Goal: Transaction & Acquisition: Purchase product/service

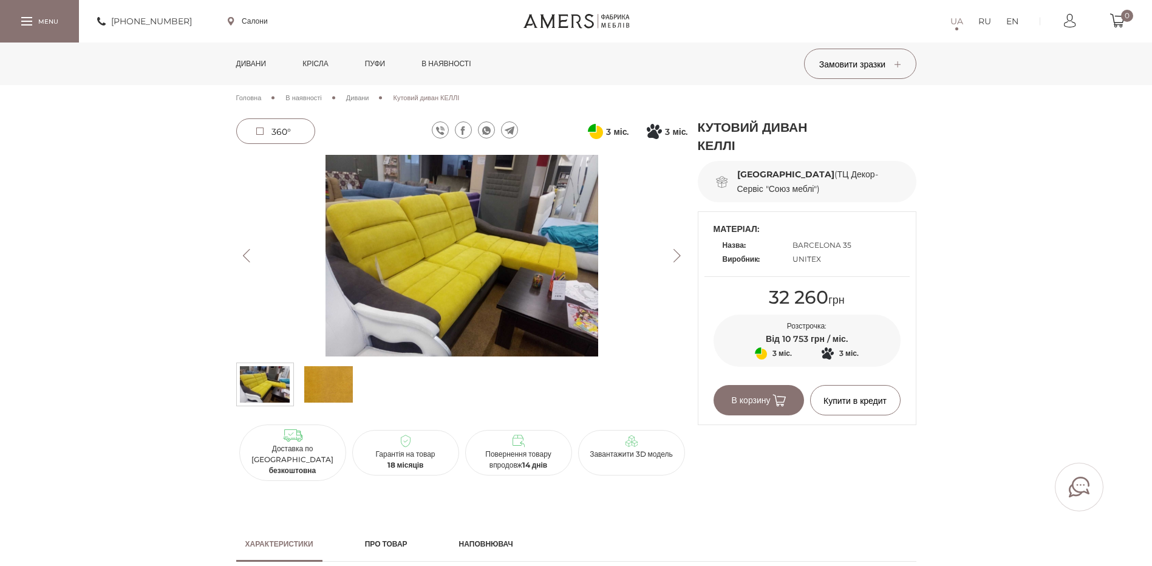
click at [675, 257] on button "Next" at bounding box center [677, 255] width 21 height 13
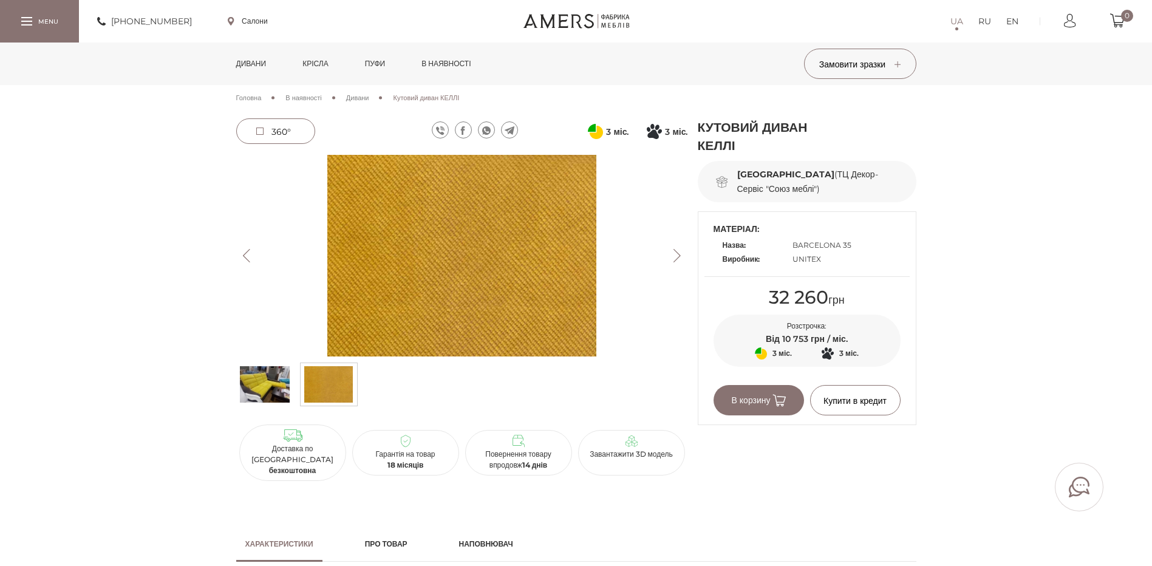
click at [675, 257] on button "Next" at bounding box center [677, 255] width 21 height 13
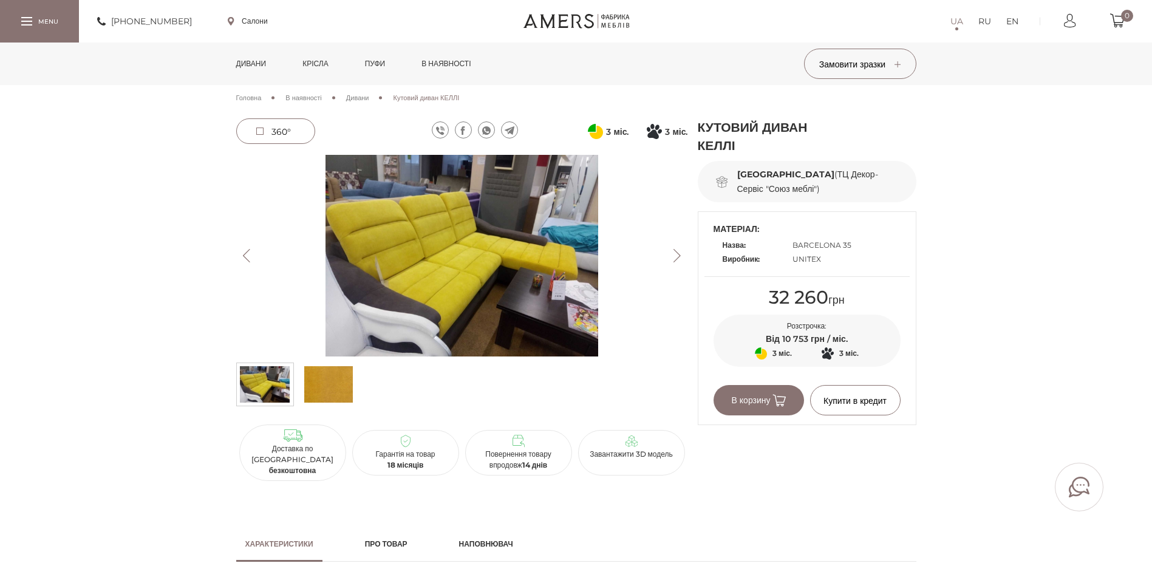
click at [495, 255] on img at bounding box center [462, 256] width 452 height 202
click at [277, 137] on span "360°" at bounding box center [276, 131] width 78 height 24
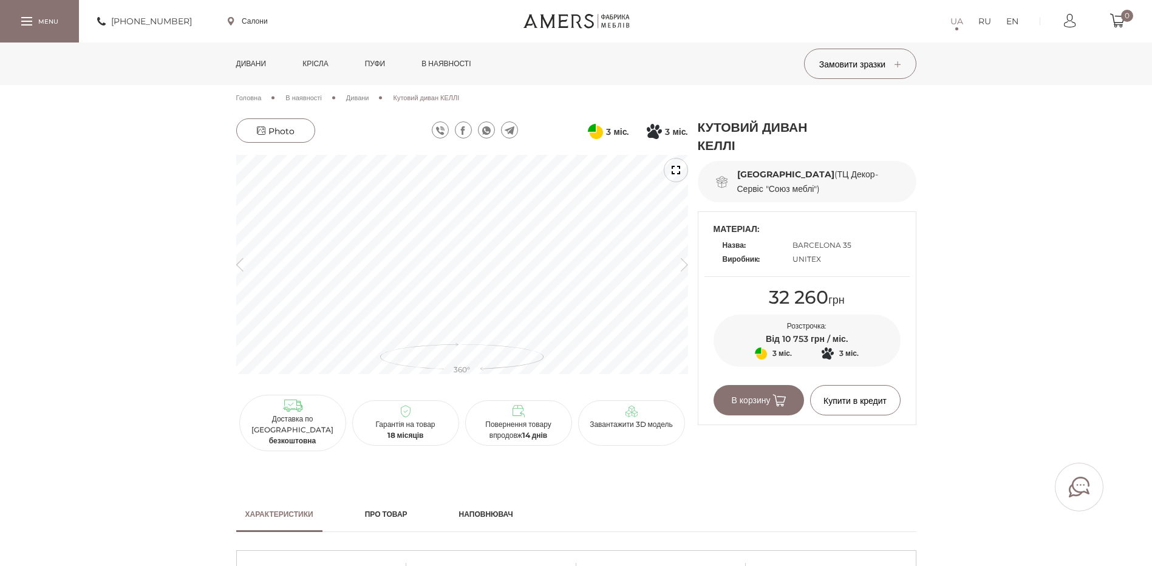
click at [683, 267] on icon "button" at bounding box center [684, 263] width 7 height 13
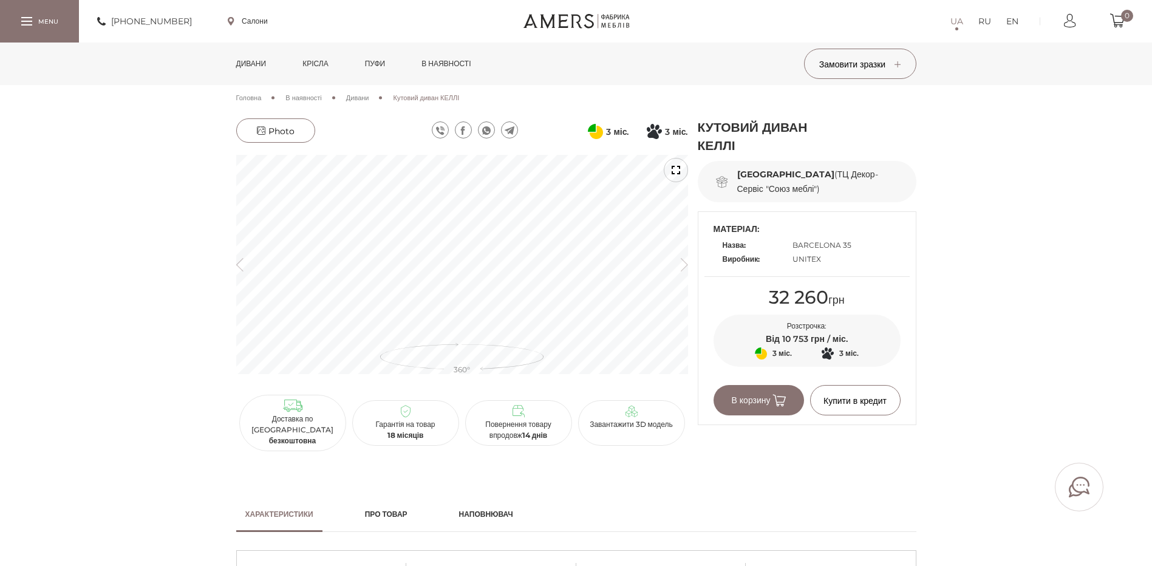
click at [683, 267] on icon "button" at bounding box center [684, 263] width 7 height 13
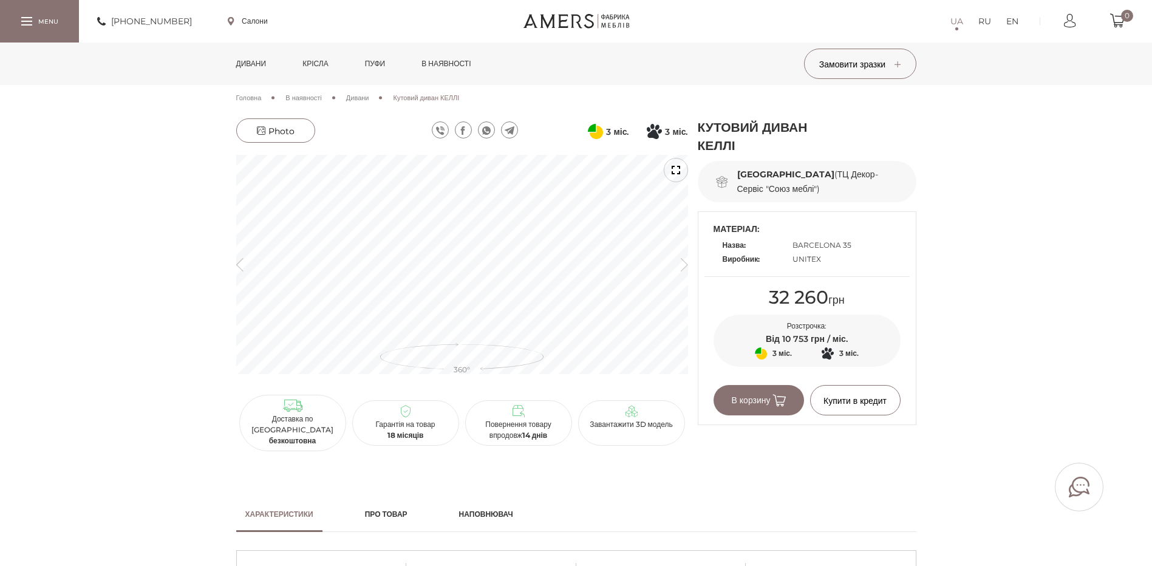
click at [682, 266] on icon "button" at bounding box center [684, 263] width 7 height 13
click at [681, 265] on icon "button" at bounding box center [684, 263] width 7 height 13
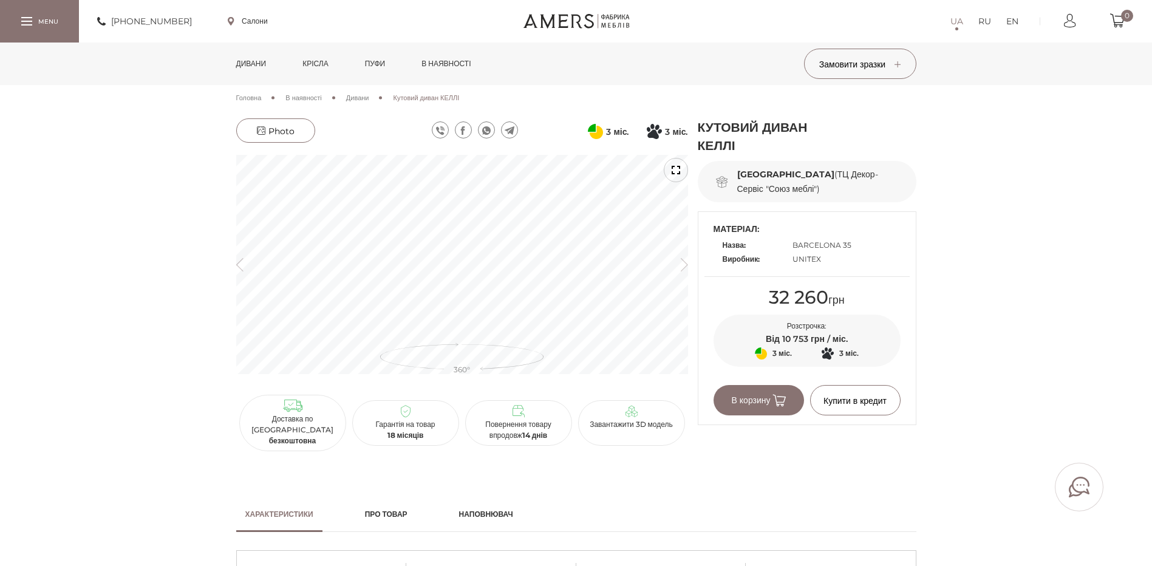
click at [681, 265] on icon "button" at bounding box center [684, 263] width 7 height 13
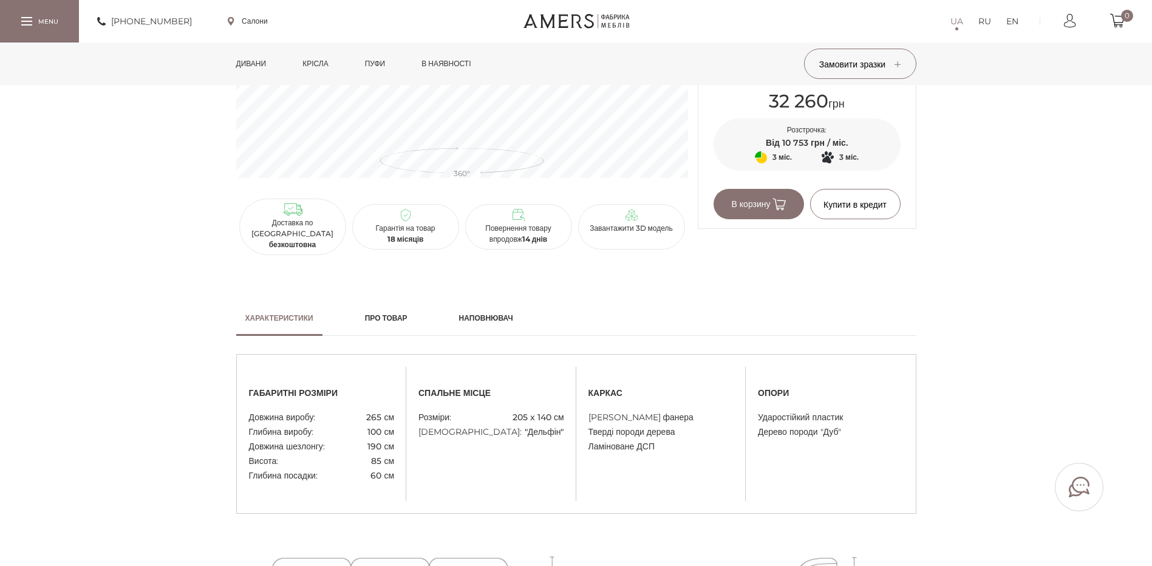
scroll to position [243, 0]
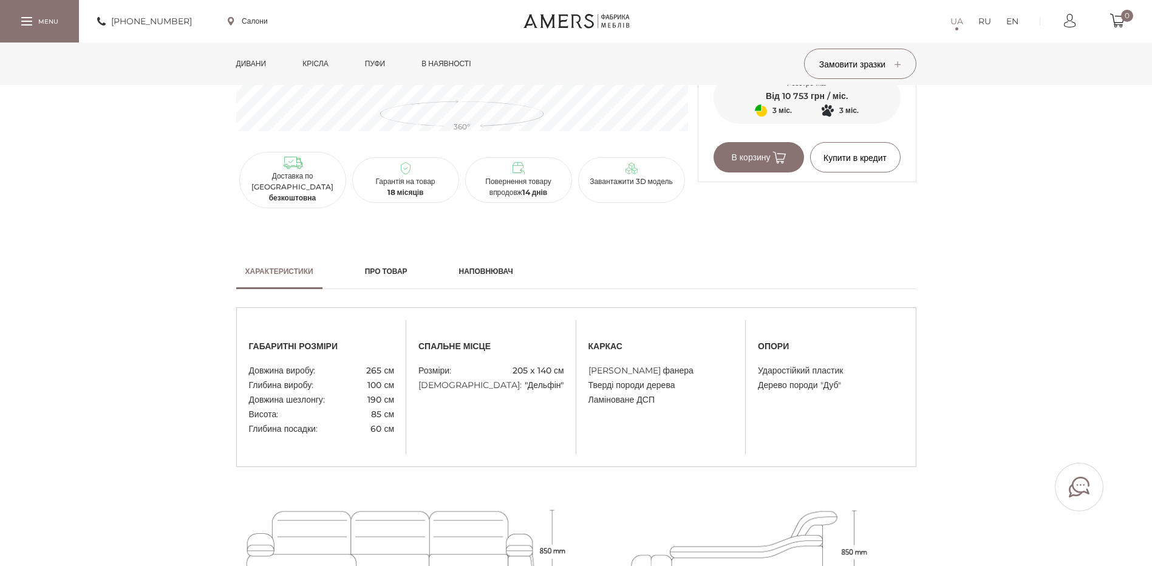
click at [505, 266] on h2 "Наповнювач" at bounding box center [486, 271] width 54 height 11
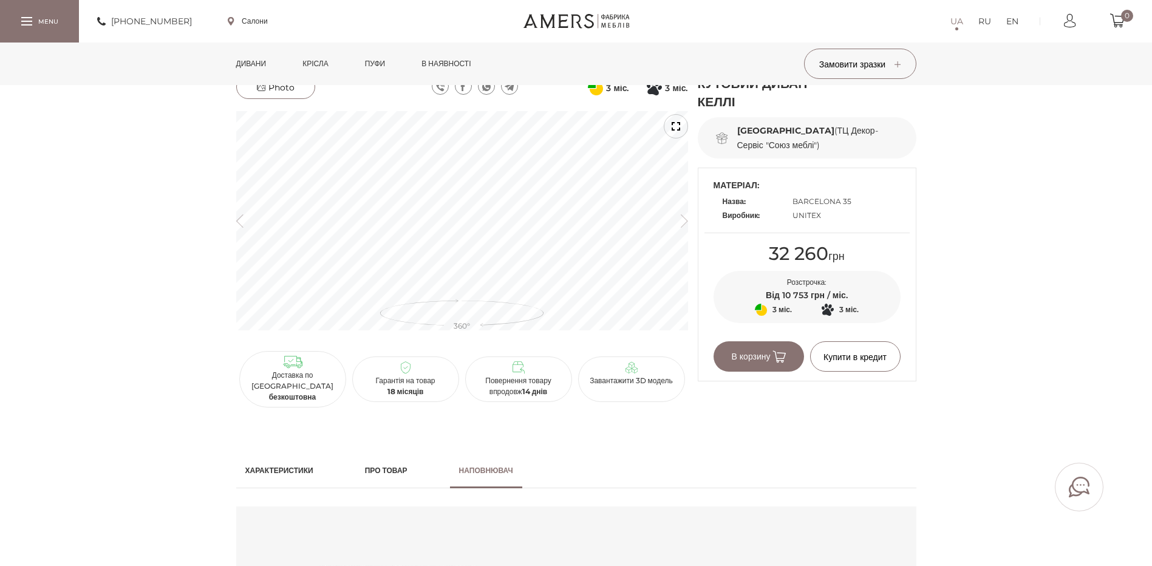
scroll to position [0, 0]
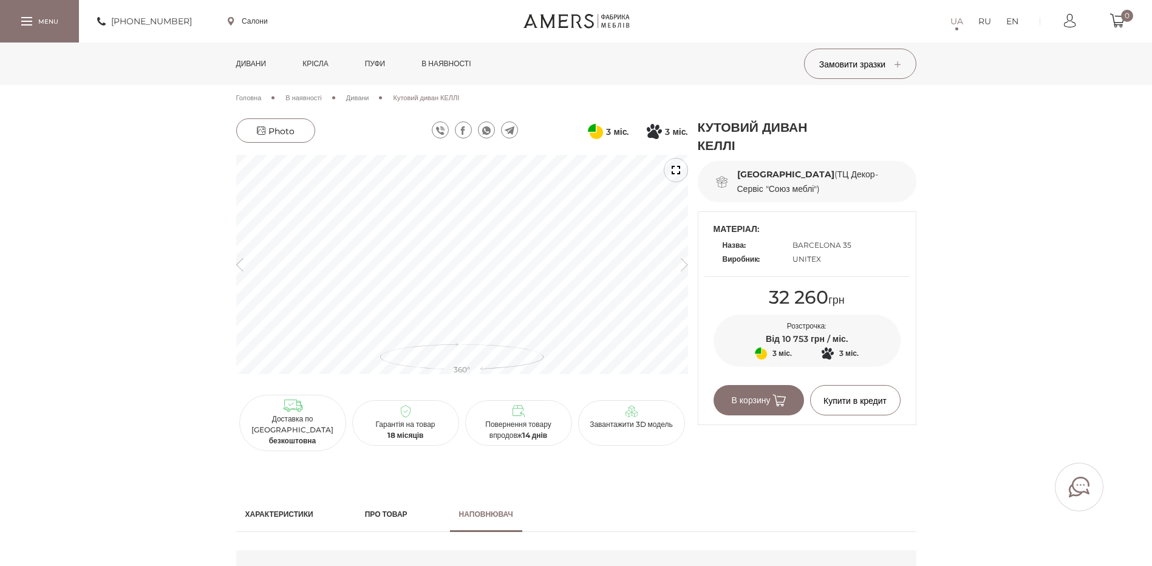
click at [403, 509] on h2 "Про товар" at bounding box center [386, 514] width 43 height 11
